Goal: Find specific page/section: Find specific page/section

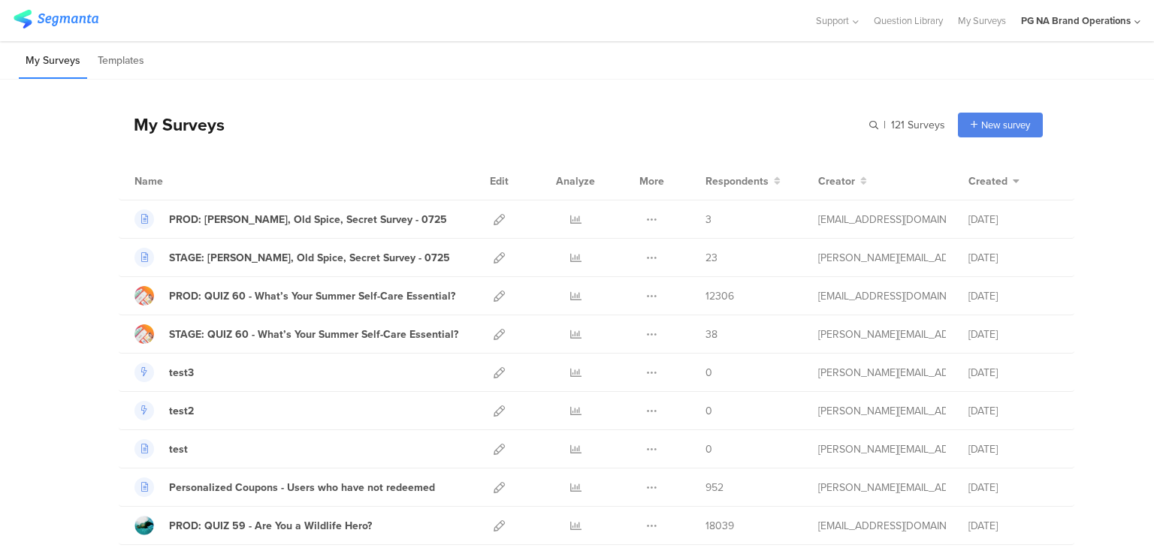
click at [1135, 22] on icon at bounding box center [1137, 22] width 6 height 11
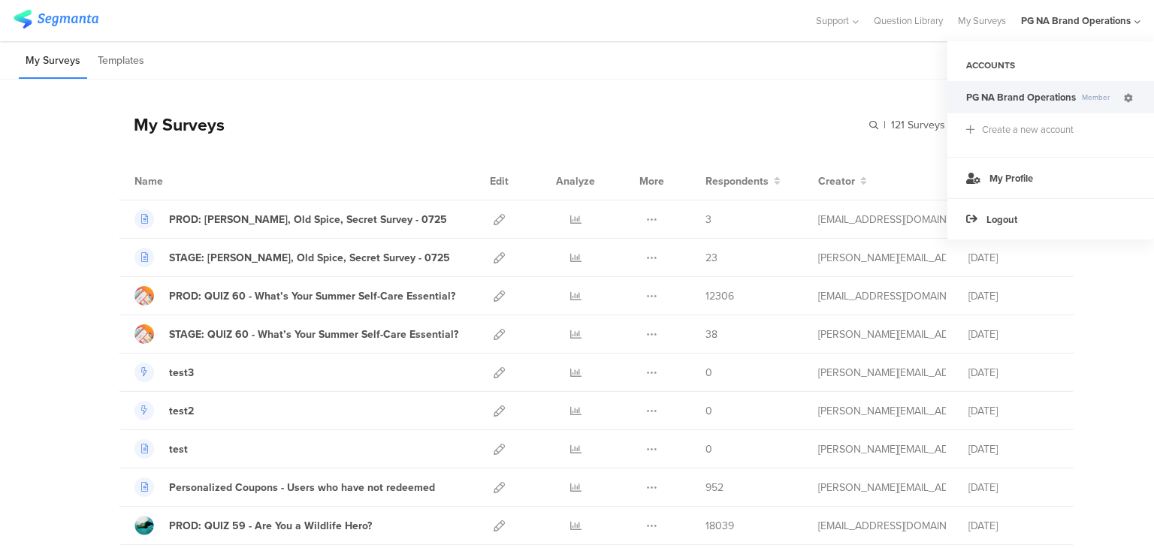
click at [1128, 97] on icon at bounding box center [1128, 98] width 9 height 9
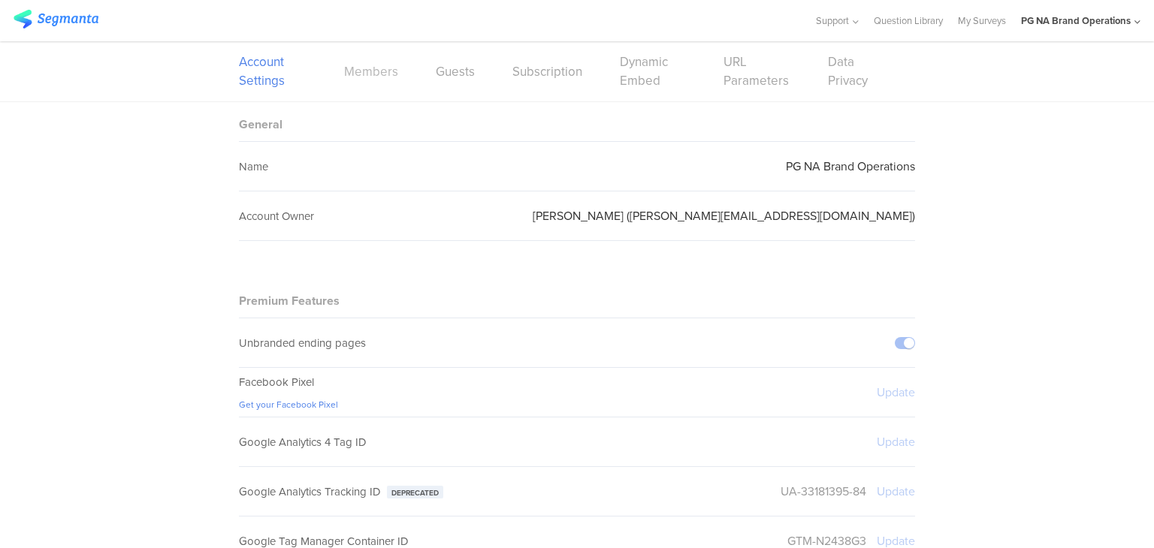
click at [376, 72] on link "Members" at bounding box center [371, 71] width 54 height 19
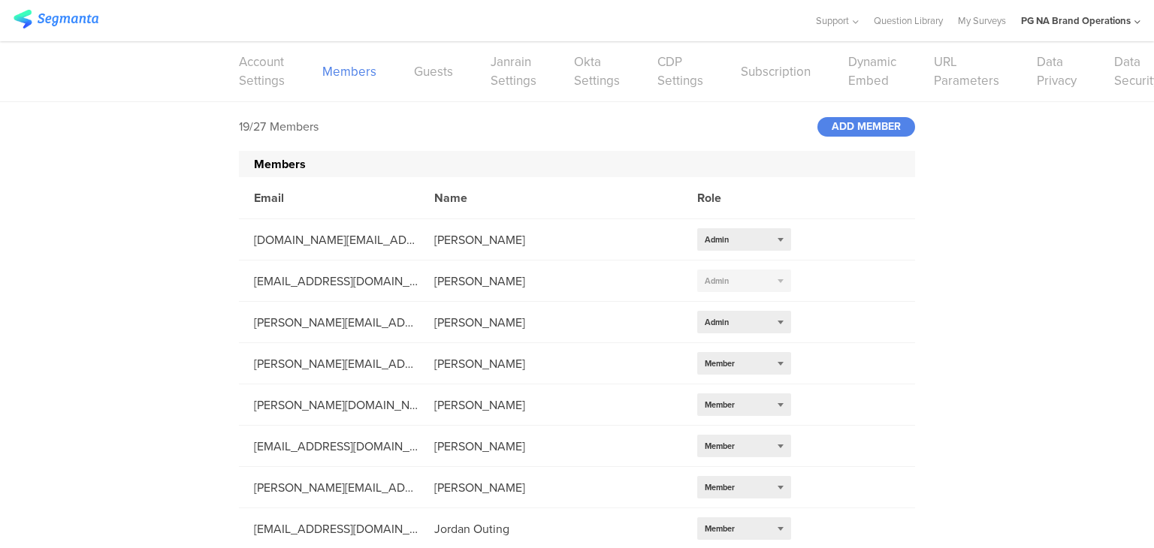
click at [71, 5] on div "Support Help Center Live Chat Question Library My Surveys PG NA Brand Operation…" at bounding box center [577, 20] width 1127 height 41
click at [63, 13] on img at bounding box center [56, 19] width 85 height 19
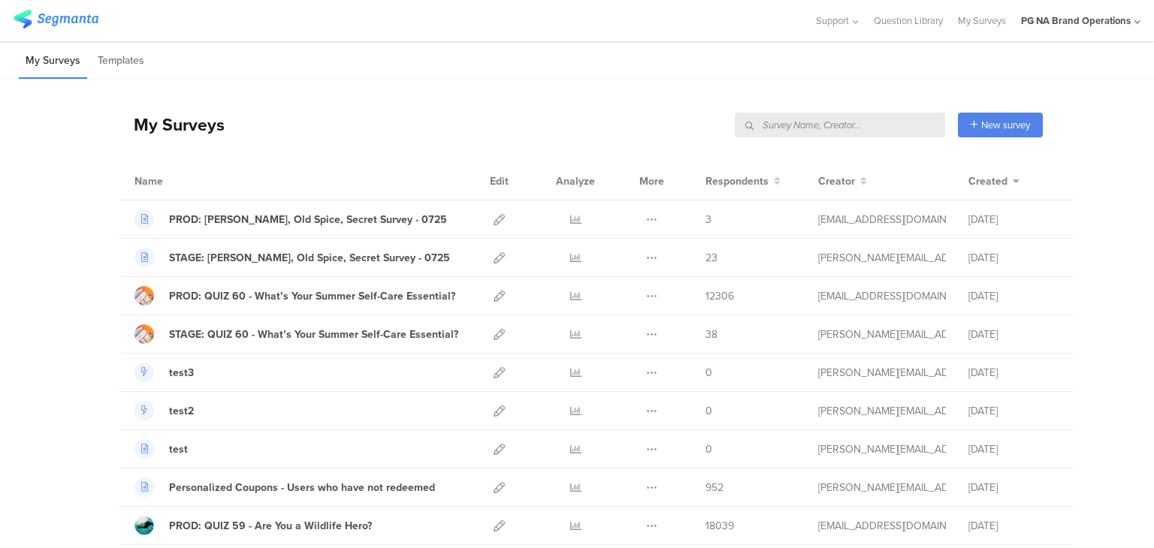
click at [869, 121] on input "text" at bounding box center [840, 125] width 210 height 25
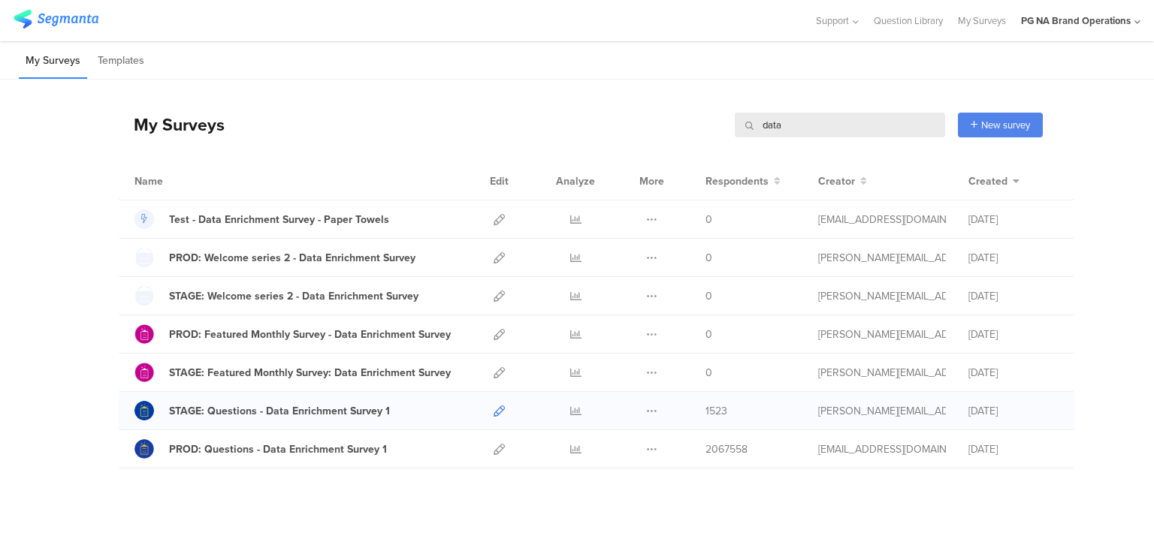
click at [494, 412] on icon at bounding box center [499, 411] width 11 height 11
click at [574, 412] on icon at bounding box center [575, 411] width 11 height 11
click at [496, 449] on icon at bounding box center [499, 449] width 11 height 11
click at [757, 126] on input "data" at bounding box center [840, 125] width 210 height 25
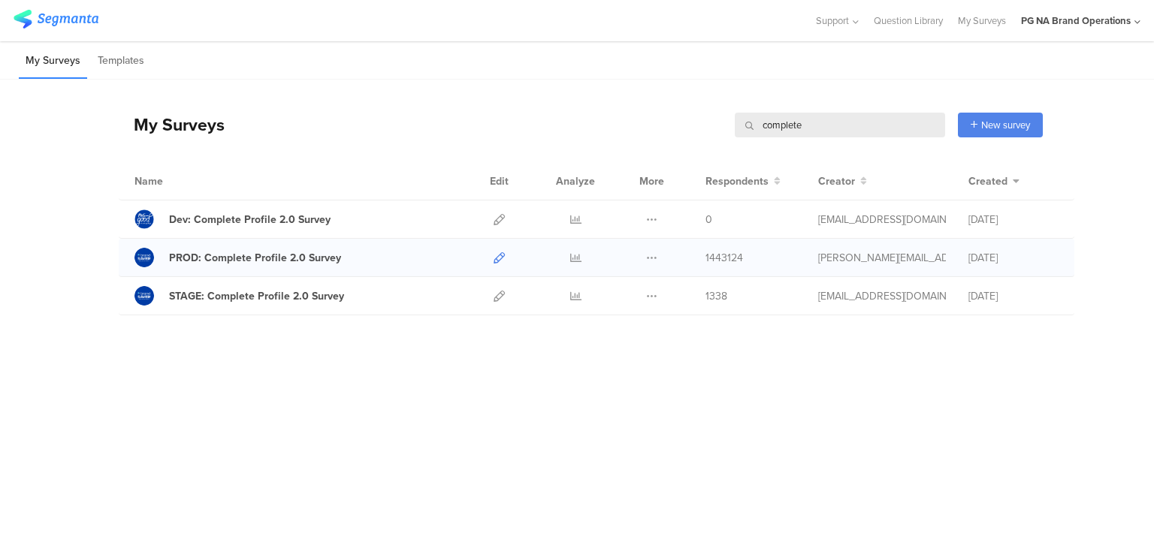
click at [499, 259] on icon at bounding box center [499, 257] width 11 height 11
click at [787, 131] on input "complete" at bounding box center [840, 125] width 210 height 25
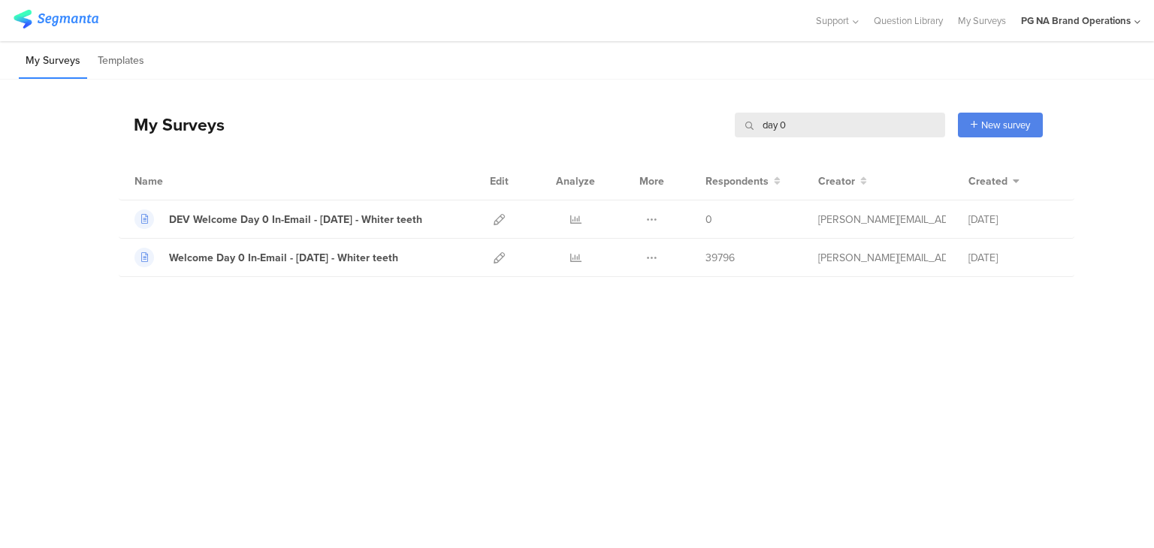
click at [775, 122] on input "day 0" at bounding box center [840, 125] width 210 height 25
click at [497, 255] on icon at bounding box center [499, 257] width 11 height 11
click at [769, 125] on input "day 0" at bounding box center [840, 125] width 210 height 25
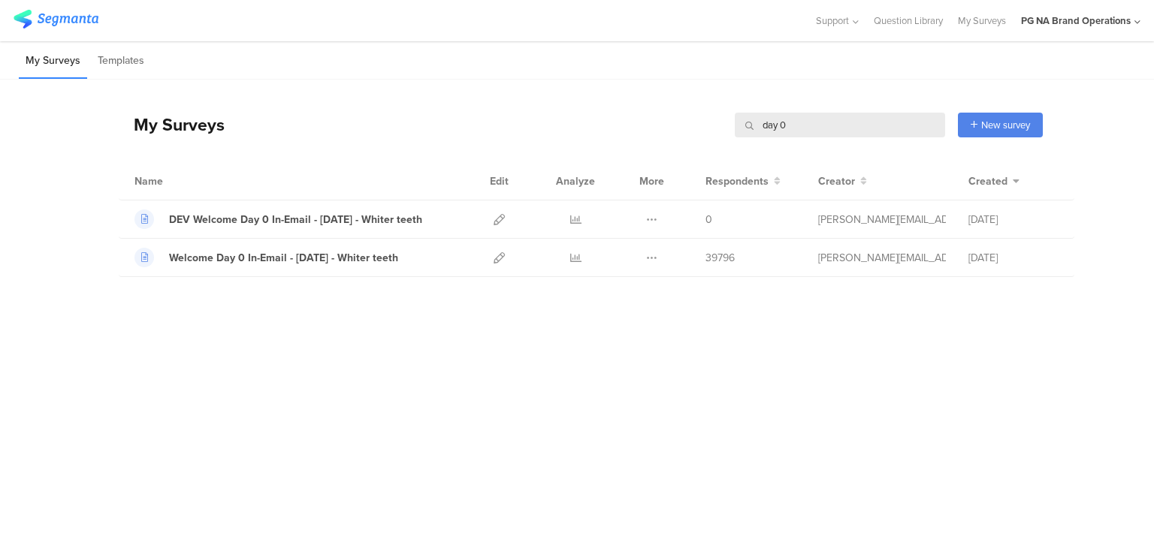
click at [769, 125] on input "day 0" at bounding box center [840, 125] width 210 height 25
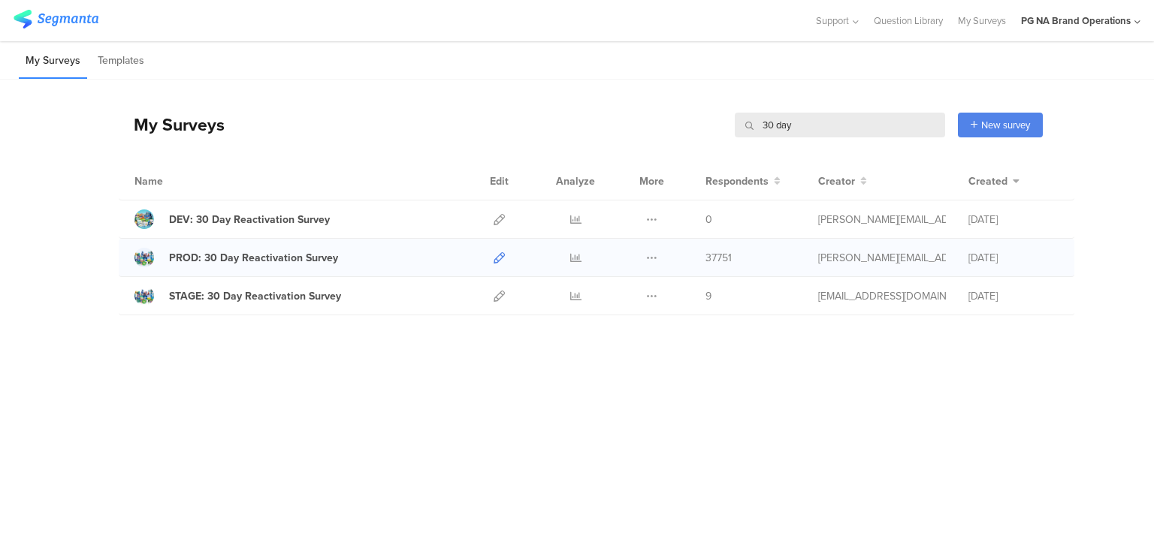
click at [498, 253] on icon at bounding box center [499, 257] width 11 height 11
click at [779, 122] on input "30 day" at bounding box center [840, 125] width 210 height 25
type input "print"
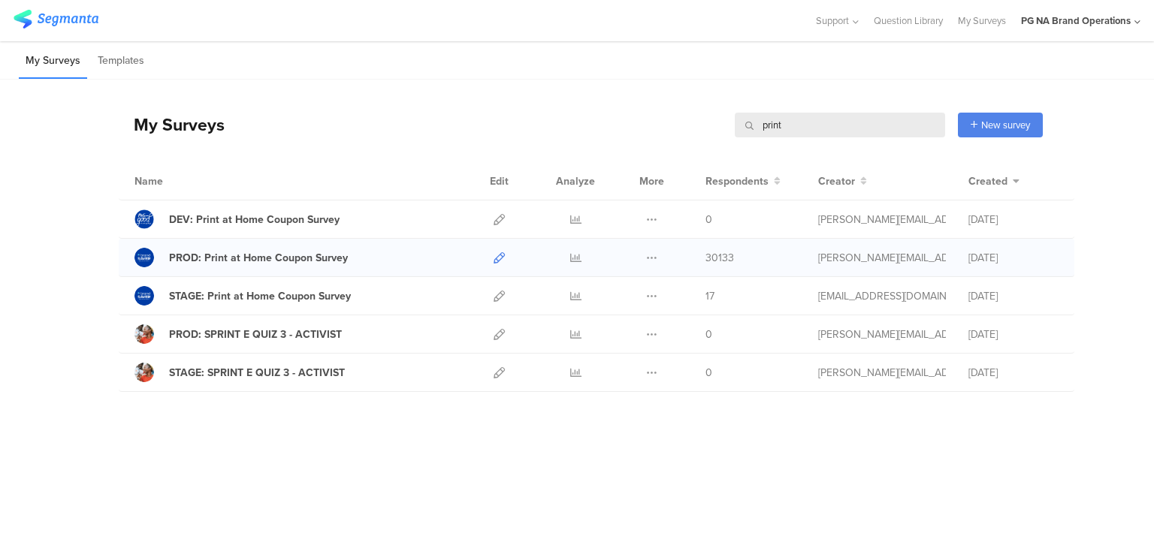
click at [499, 253] on icon at bounding box center [499, 257] width 11 height 11
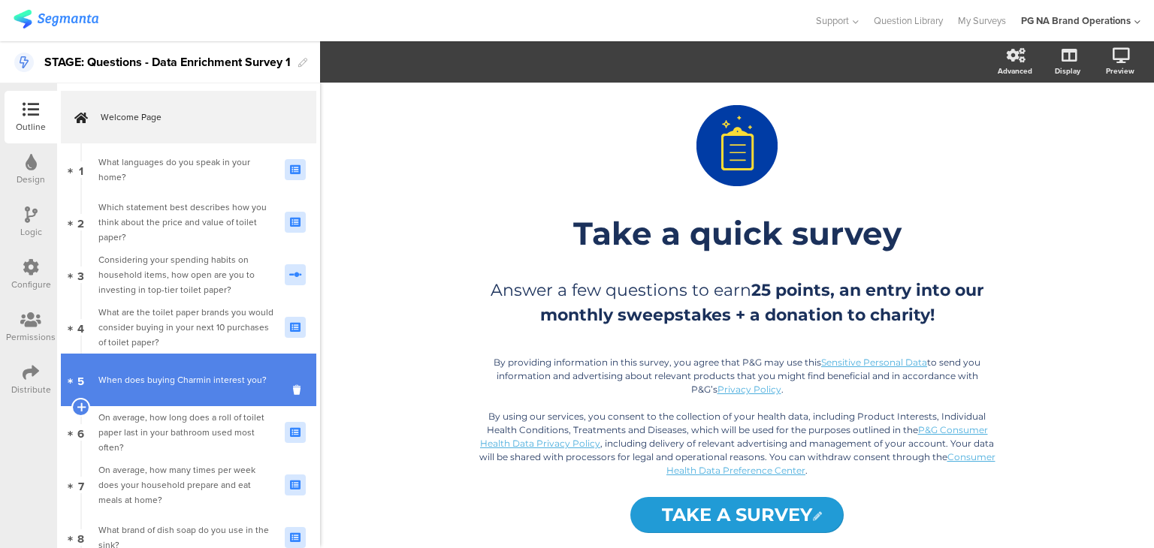
click at [157, 379] on div "When does buying Charmin interest you?" at bounding box center [185, 380] width 175 height 15
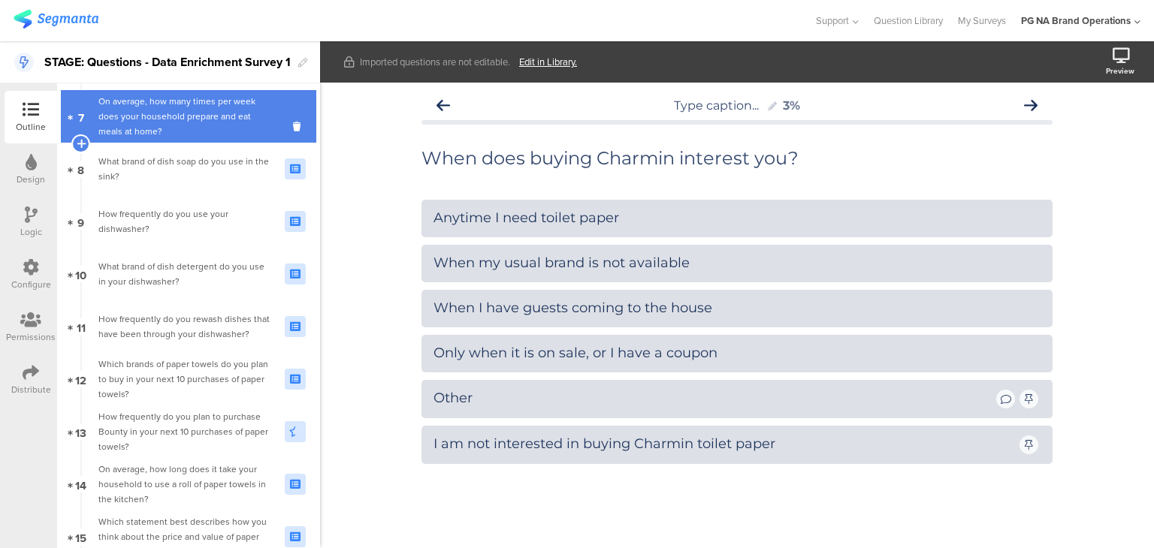
scroll to position [373, 0]
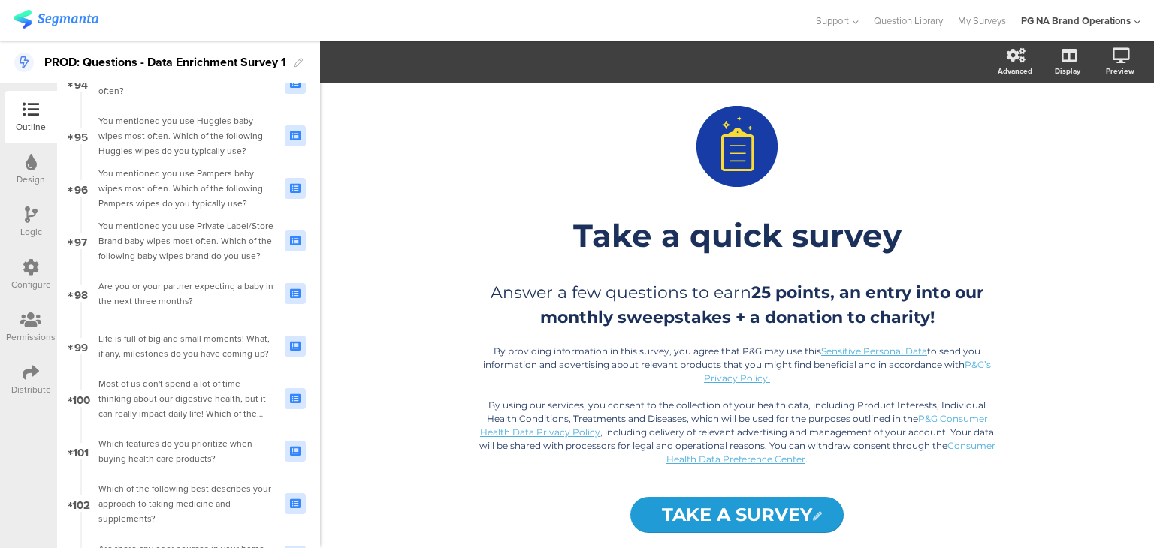
scroll to position [5624, 0]
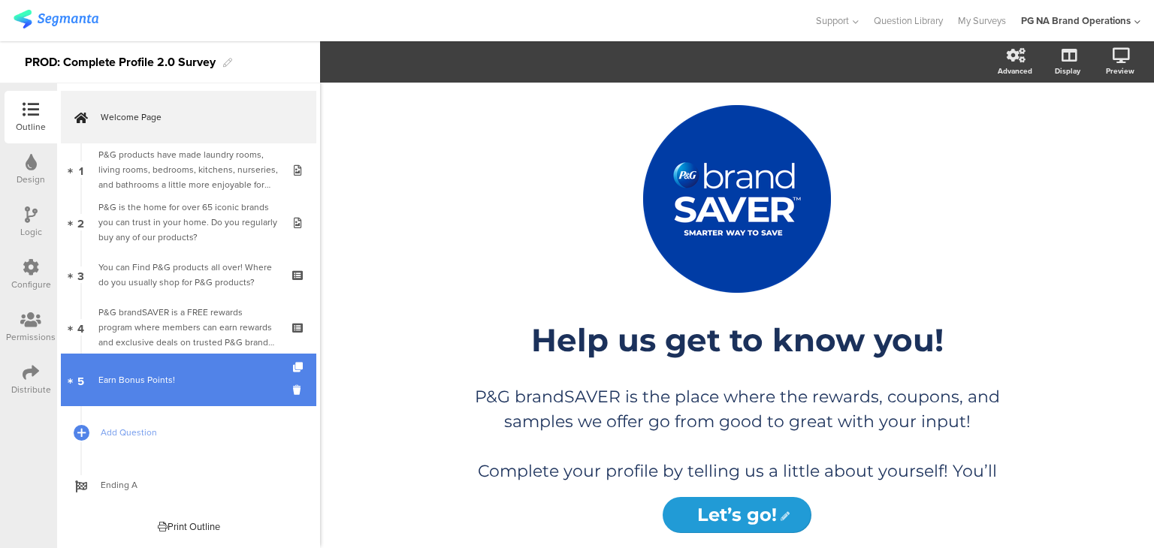
click at [186, 367] on link "5 Earn Bonus Points!" at bounding box center [188, 380] width 255 height 53
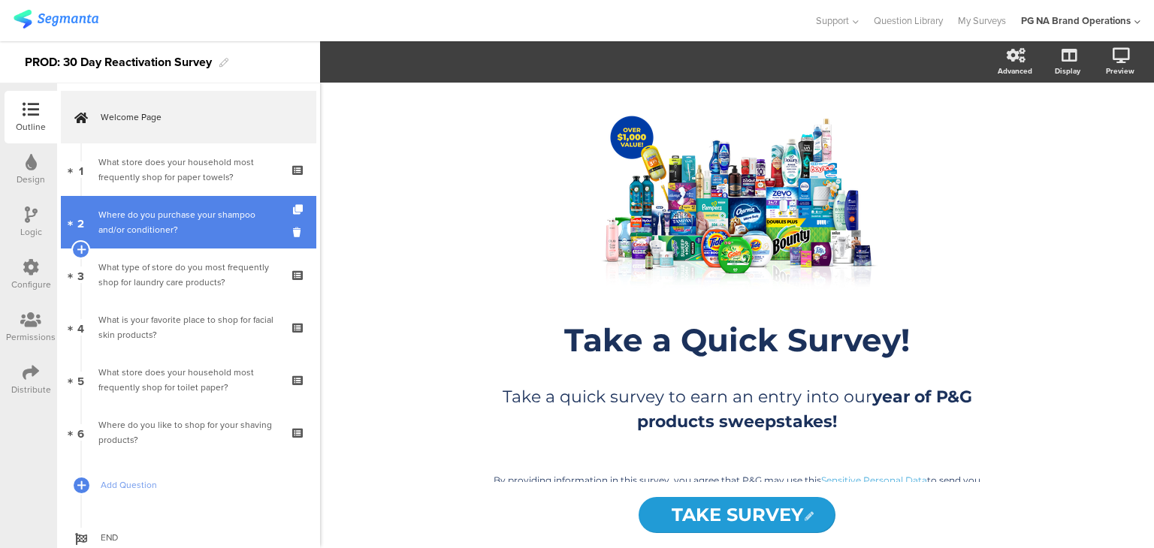
scroll to position [50, 0]
